Goal: Find specific page/section: Find specific page/section

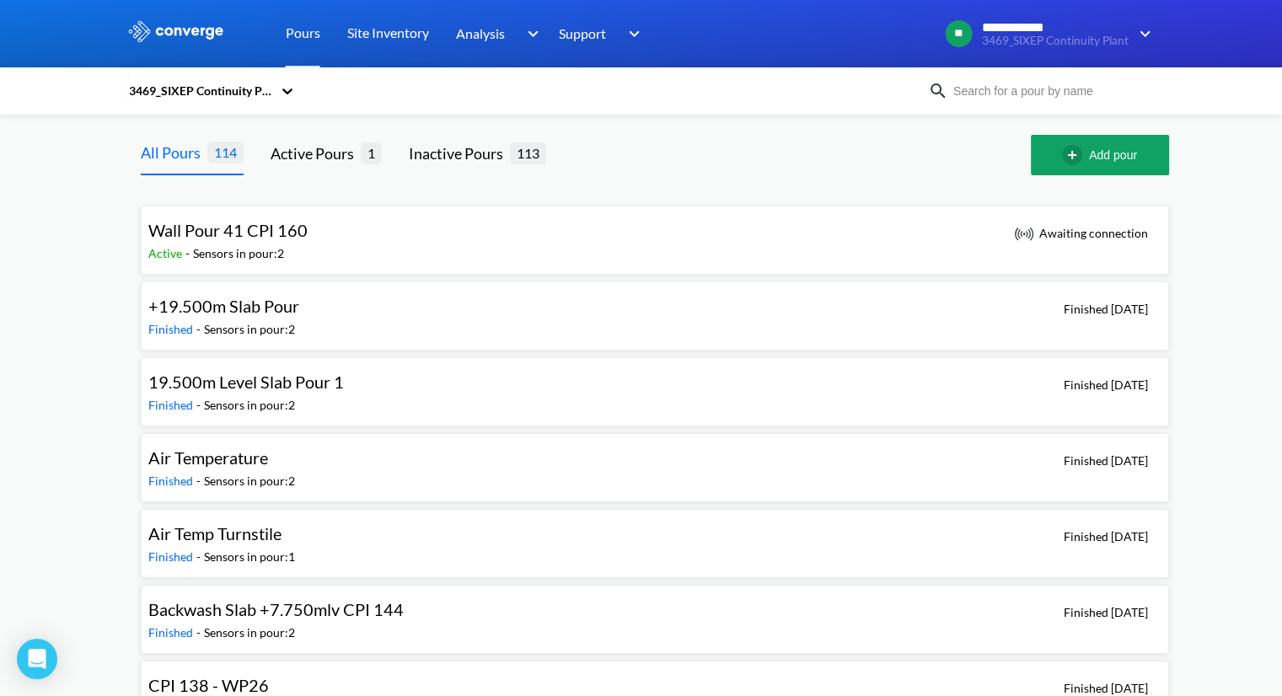
click at [174, 235] on span "Wall Pour 41 CPI 160" at bounding box center [227, 230] width 159 height 20
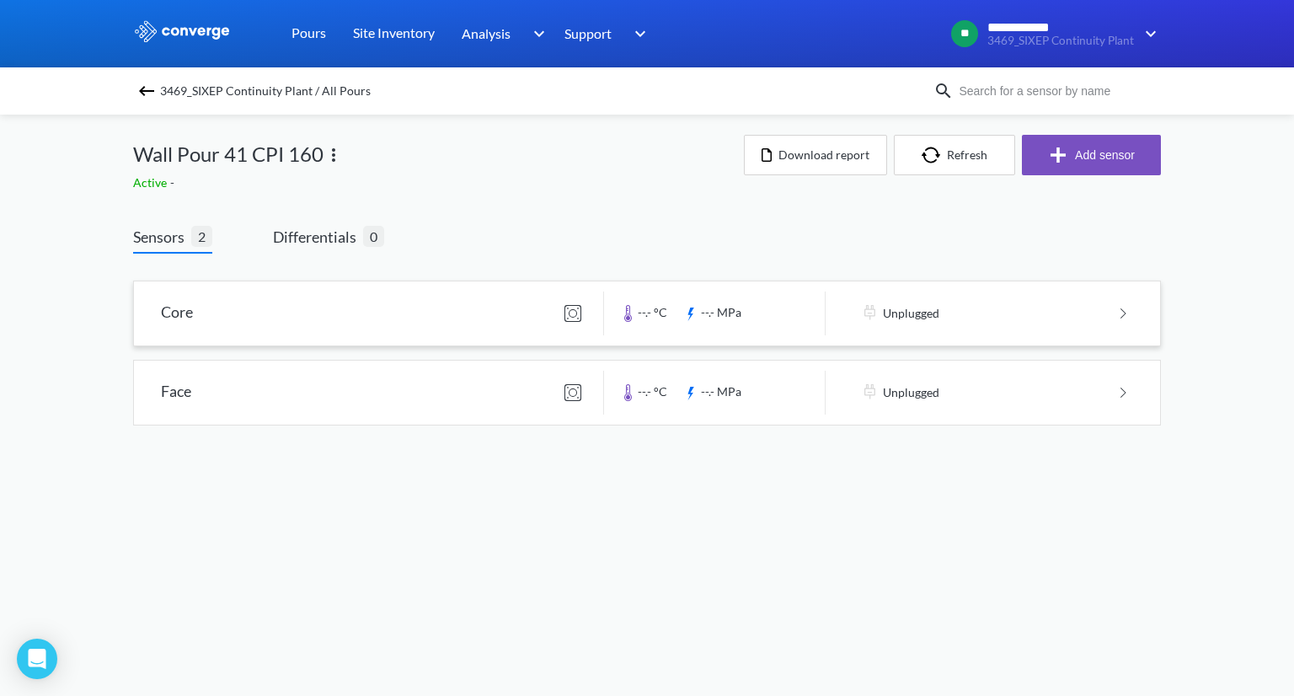
click at [1123, 311] on link at bounding box center [647, 313] width 1026 height 64
click at [145, 91] on img at bounding box center [147, 91] width 20 height 20
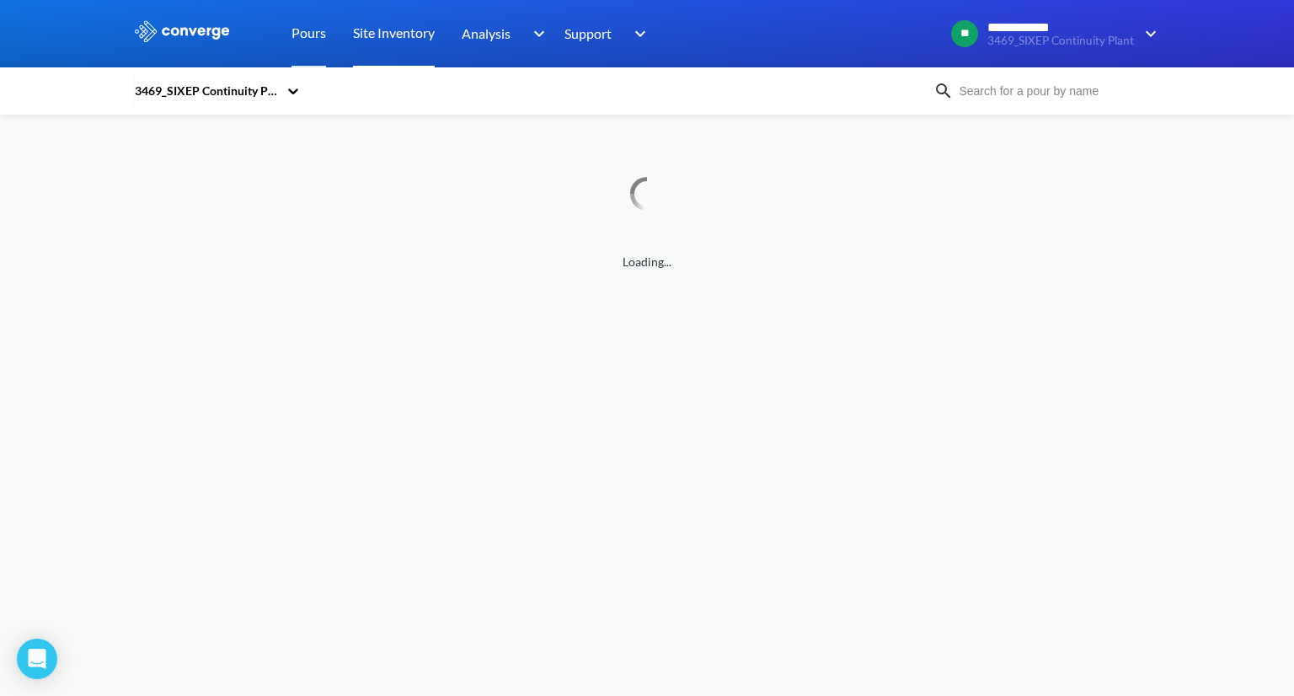
click at [411, 31] on link "Site Inventory" at bounding box center [394, 33] width 82 height 67
